Goal: Task Accomplishment & Management: Use online tool/utility

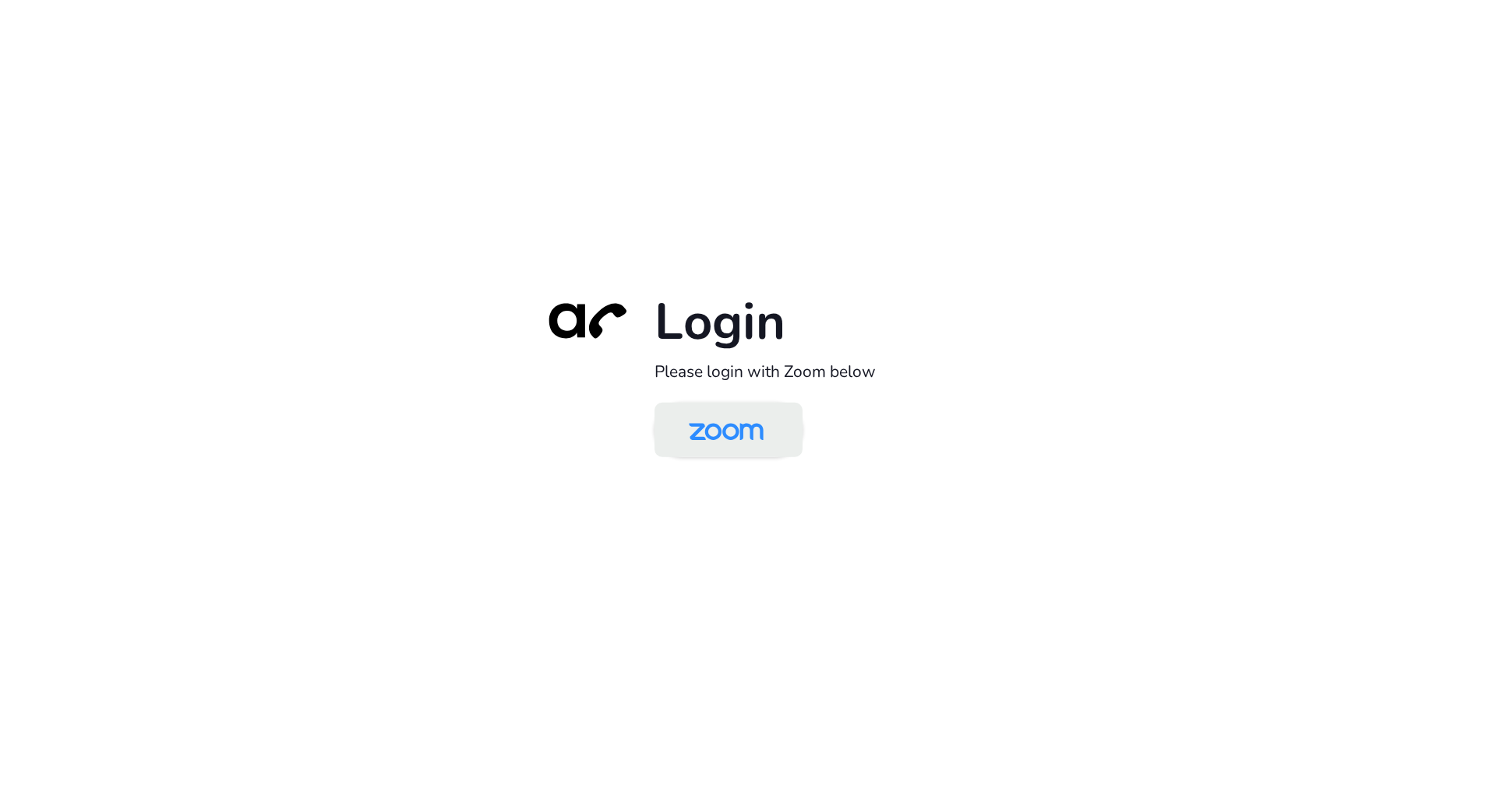
click at [765, 436] on img at bounding box center [727, 431] width 108 height 51
click at [742, 436] on img at bounding box center [727, 431] width 108 height 51
